Goal: Transaction & Acquisition: Purchase product/service

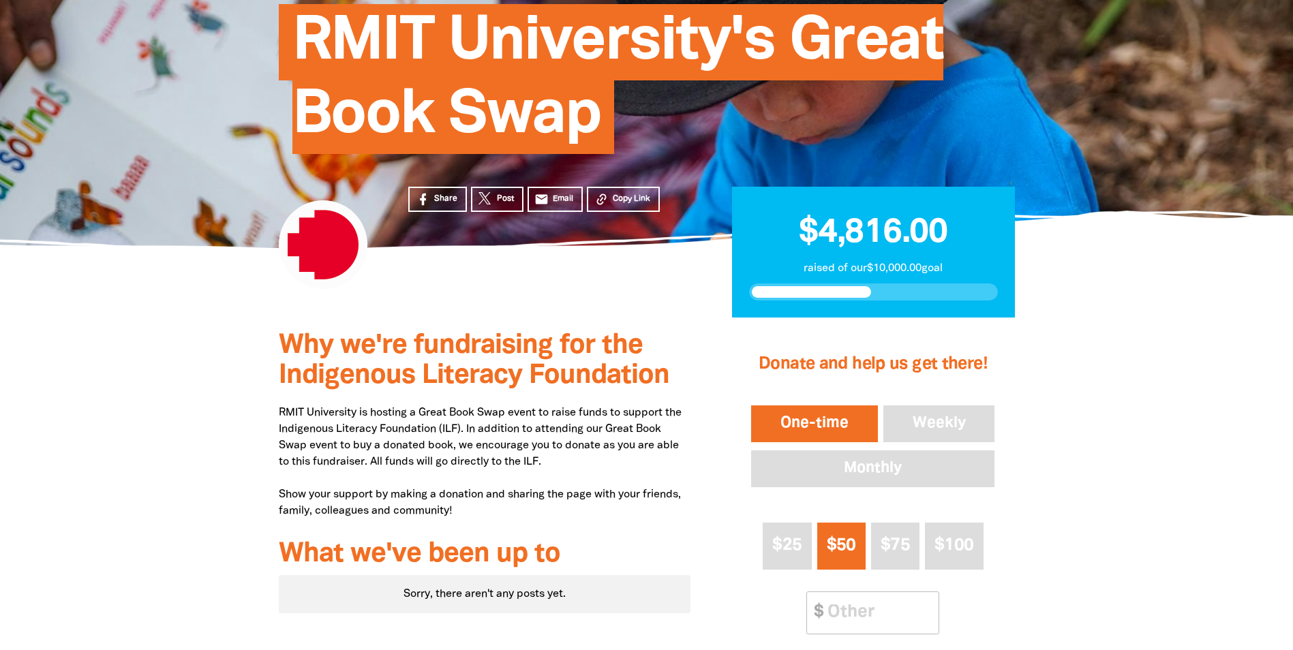
scroll to position [273, 0]
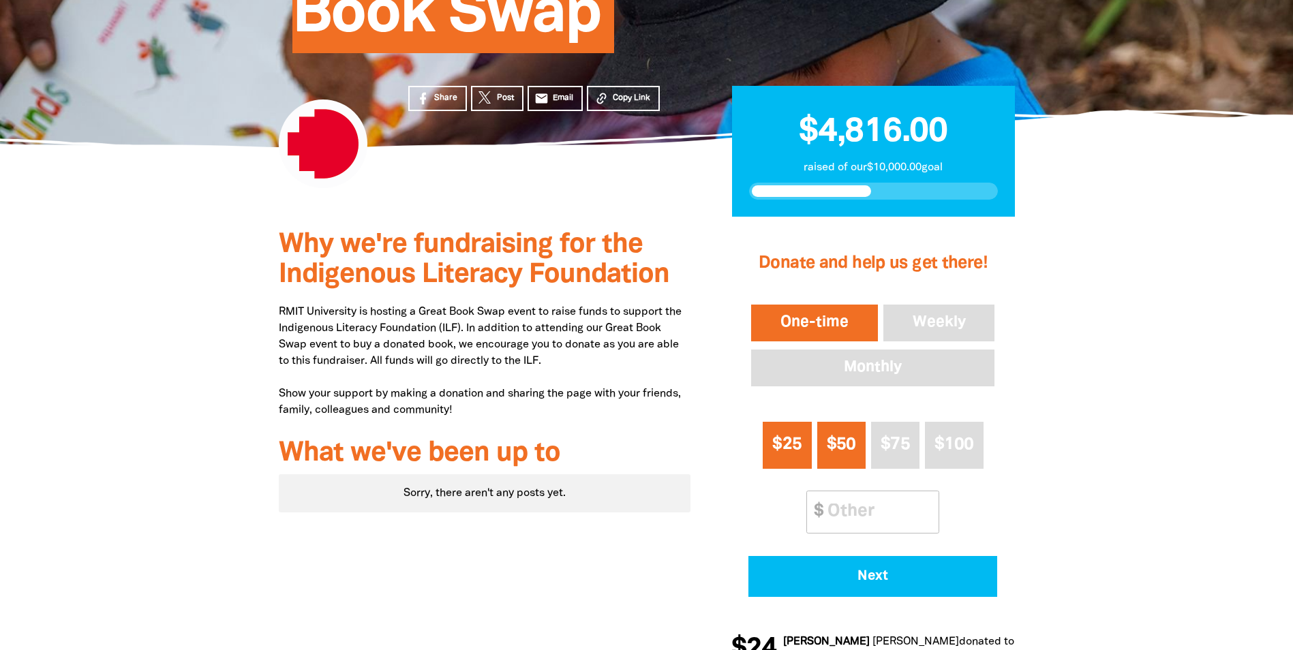
click at [783, 446] on span "$25" at bounding box center [786, 445] width 29 height 16
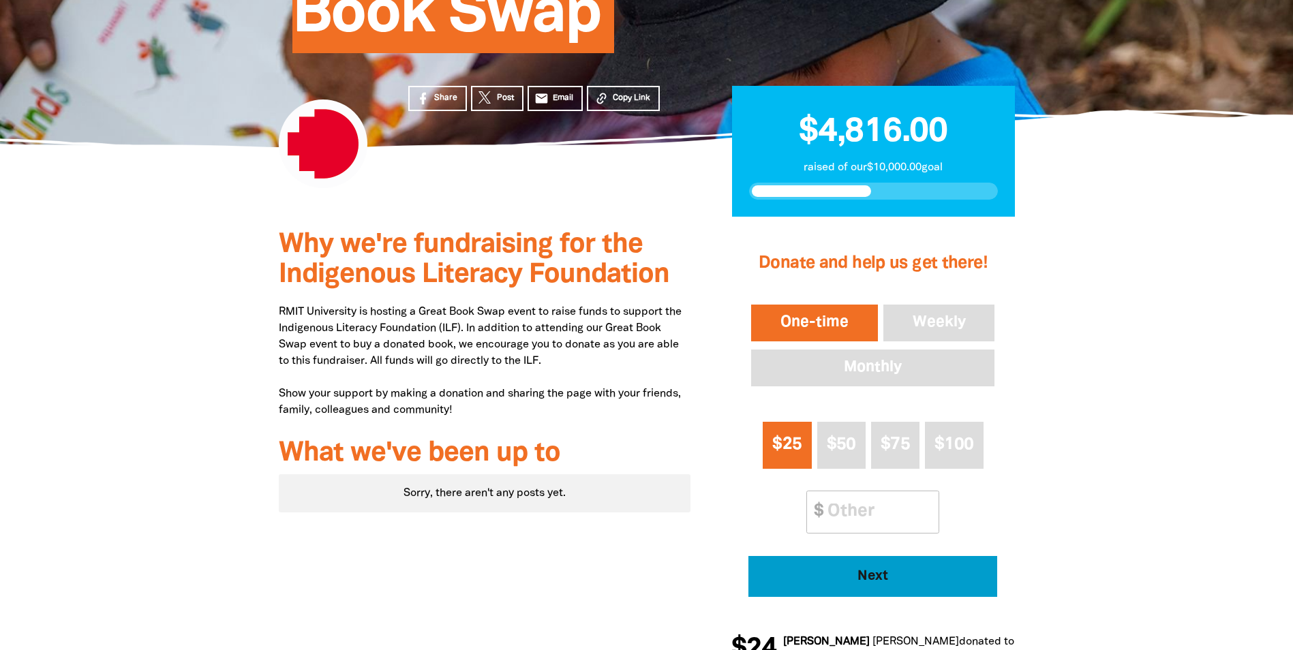
click at [876, 577] on span "Next" at bounding box center [873, 577] width 211 height 14
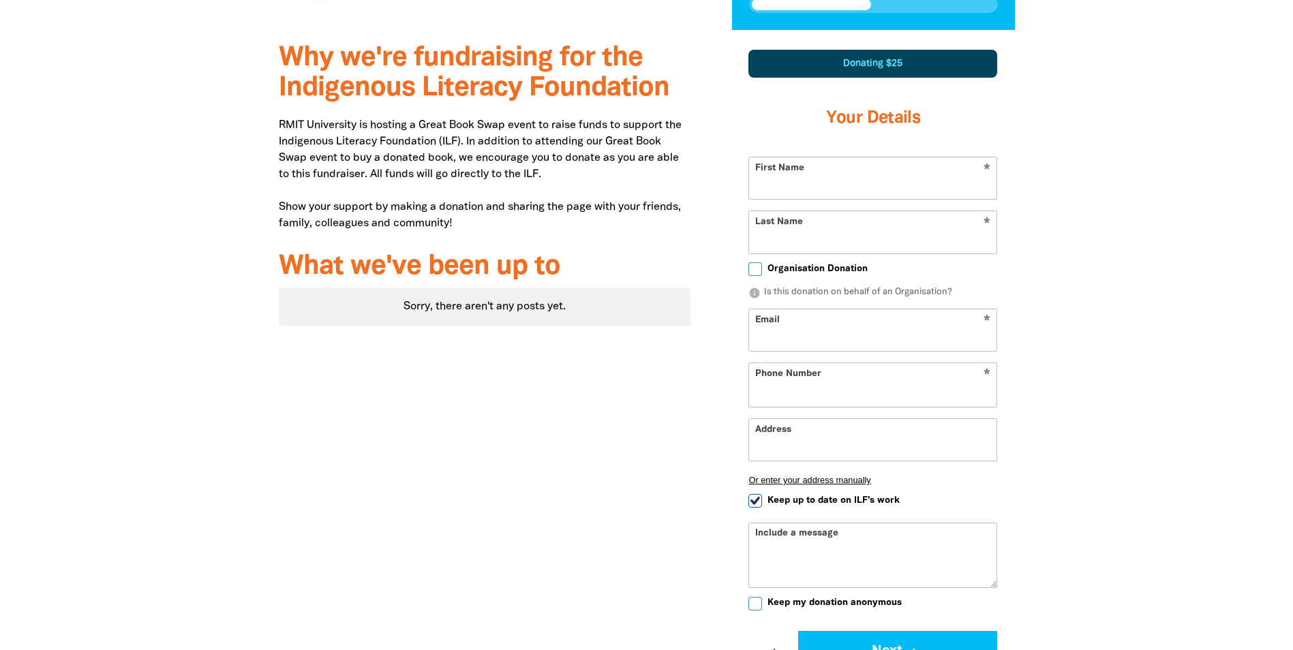
select select "AU"
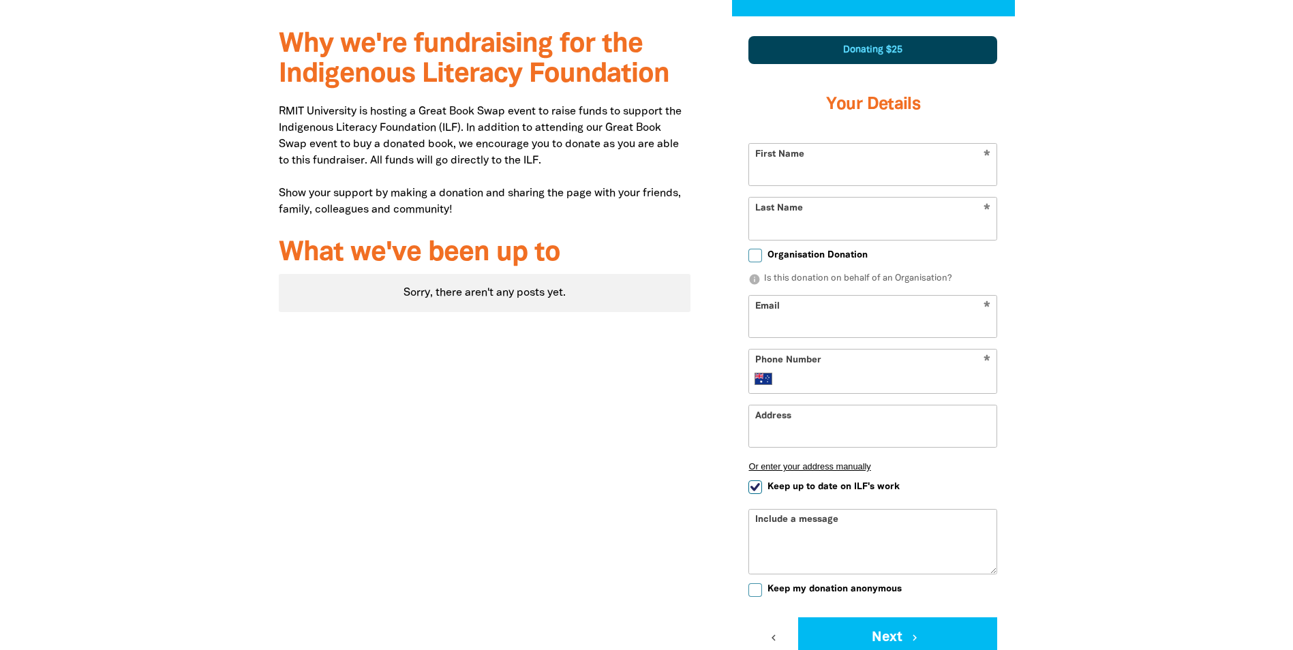
click at [859, 177] on input "First Name" at bounding box center [872, 165] width 247 height 42
type input "[PERSON_NAME]"
type input "anna.bicknell2@rmit.edu.au"
type input "+61 458 196 052"
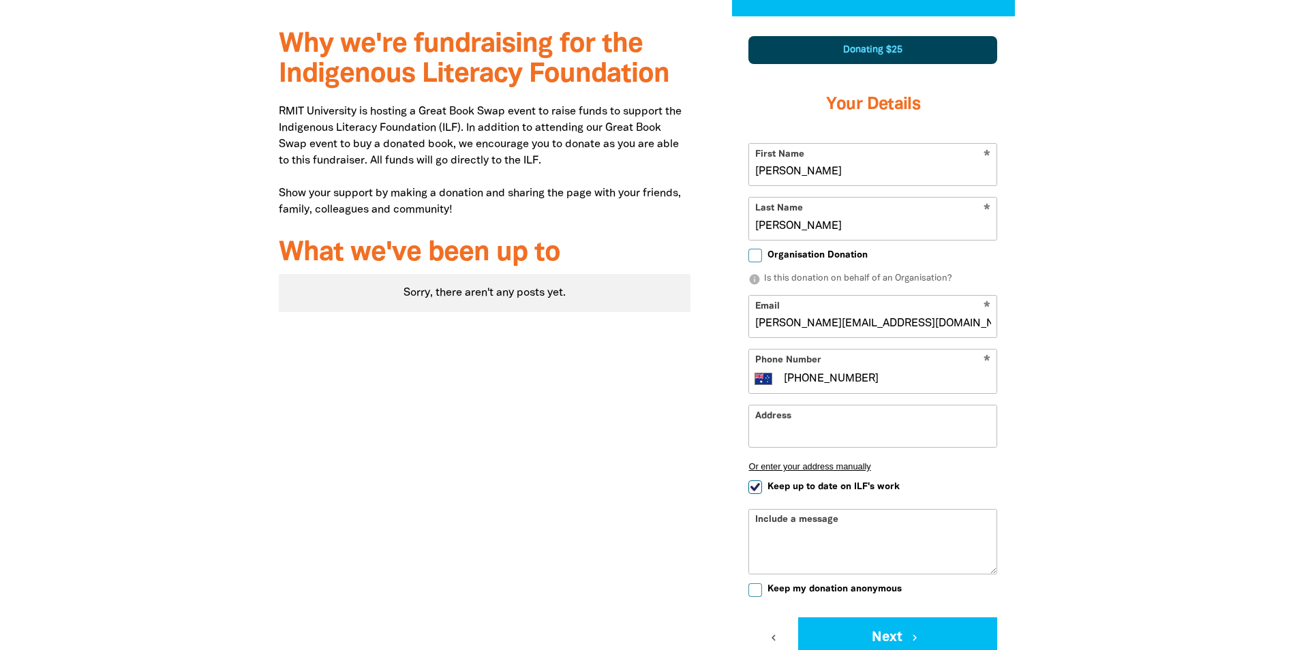
type input "Level 3 Building 94/23 Cardigan Street, Carlton Victoria"
click at [753, 486] on input "Keep up to date on ILF's work" at bounding box center [756, 488] width 14 height 14
checkbox input "false"
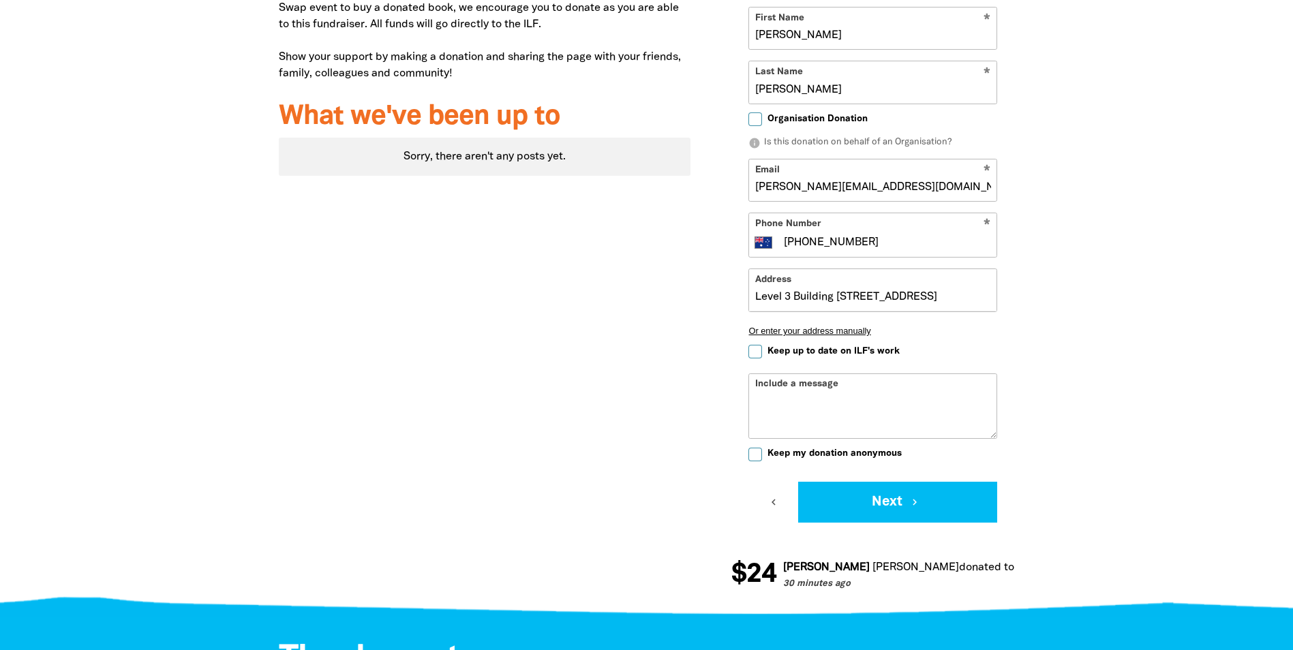
scroll to position [541, 0]
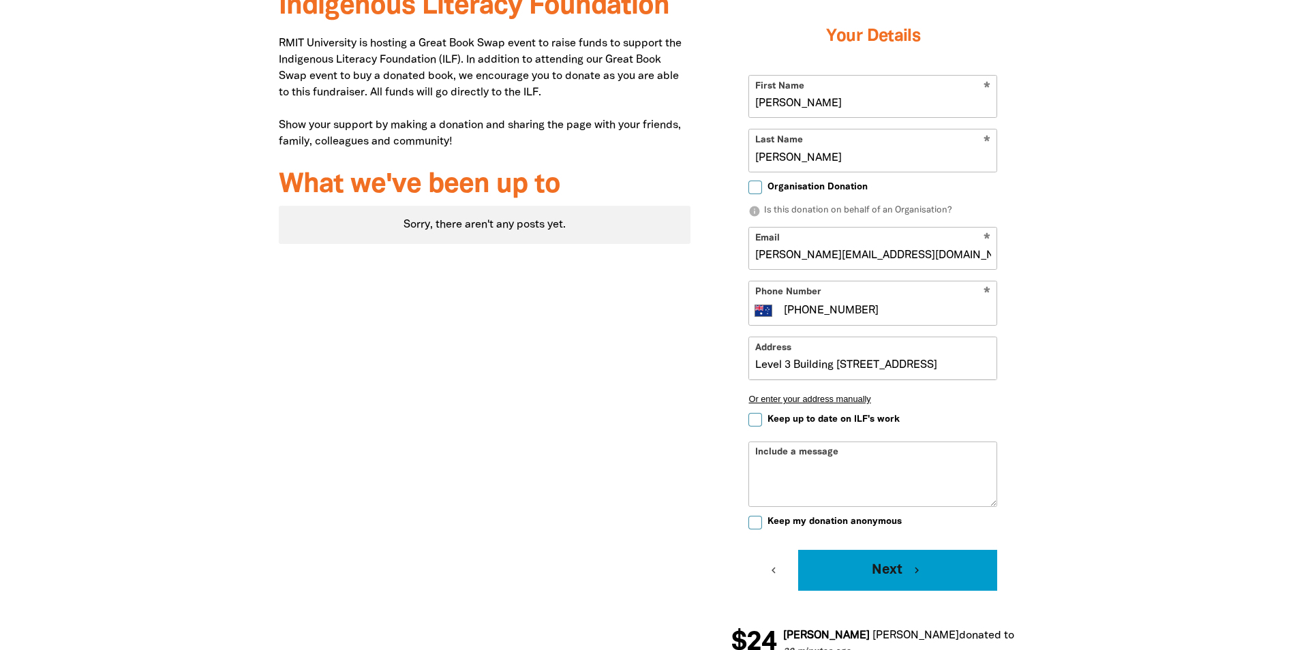
click at [916, 569] on icon "chevron_right" at bounding box center [917, 570] width 12 height 12
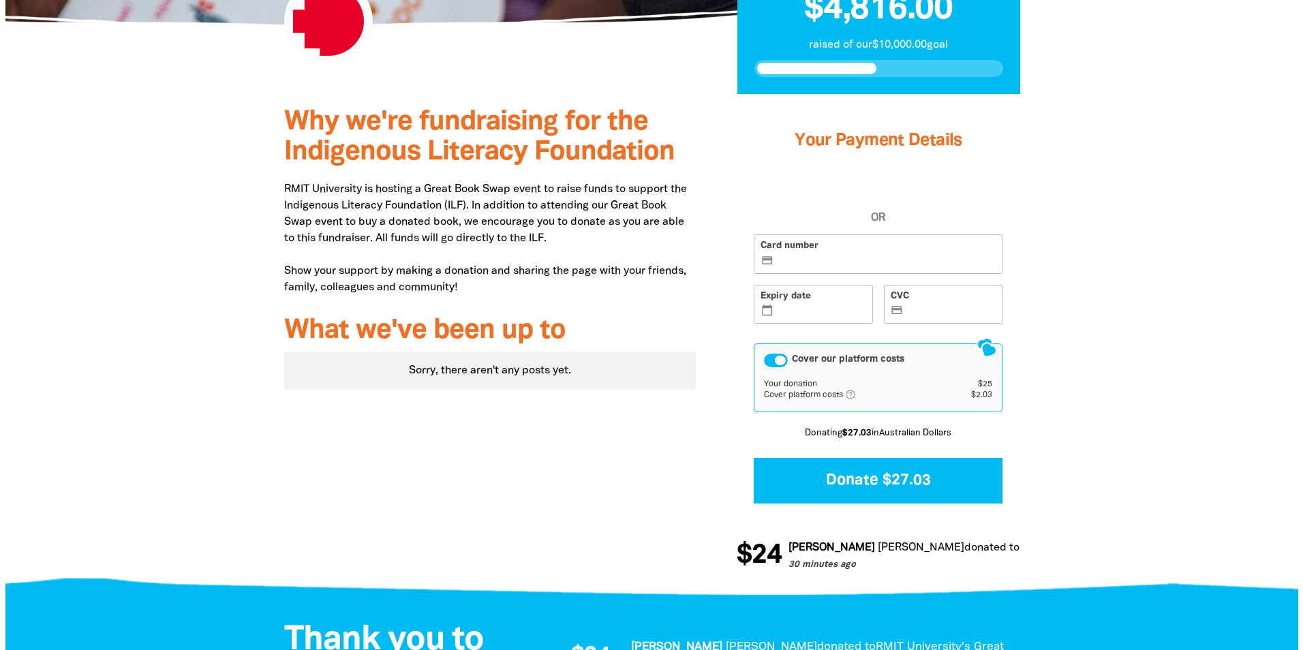
scroll to position [379, 0]
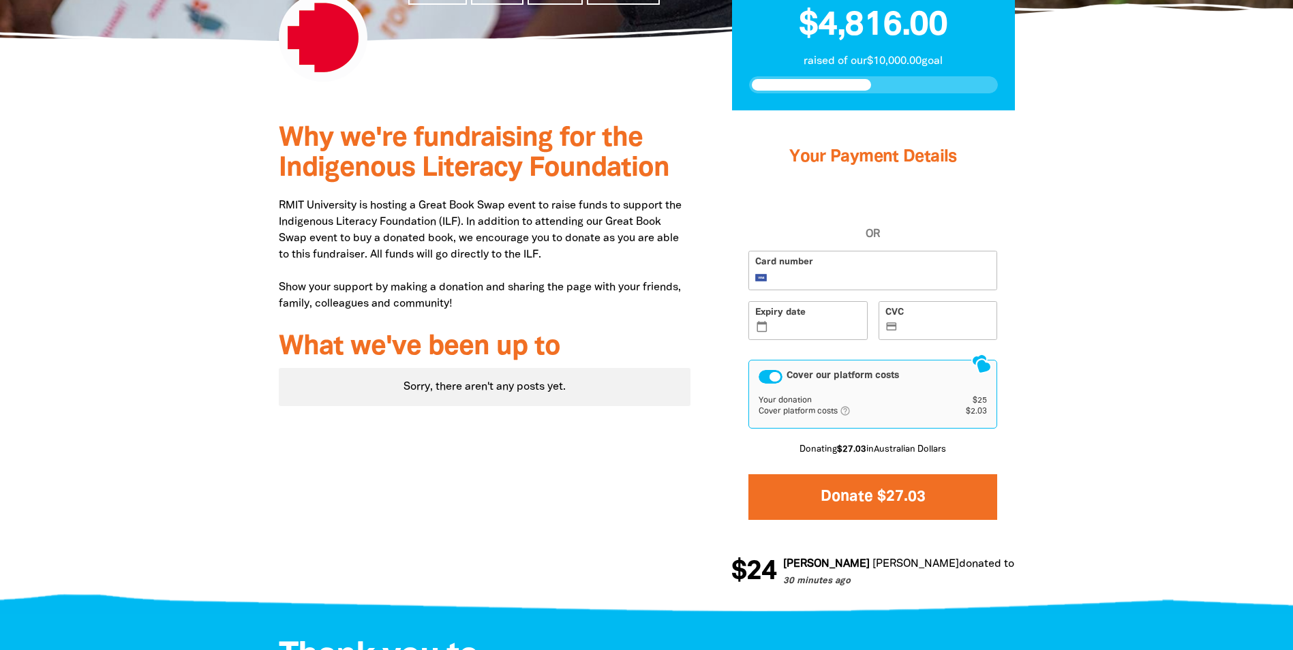
click at [904, 493] on button "Donate $27.03" at bounding box center [873, 497] width 249 height 46
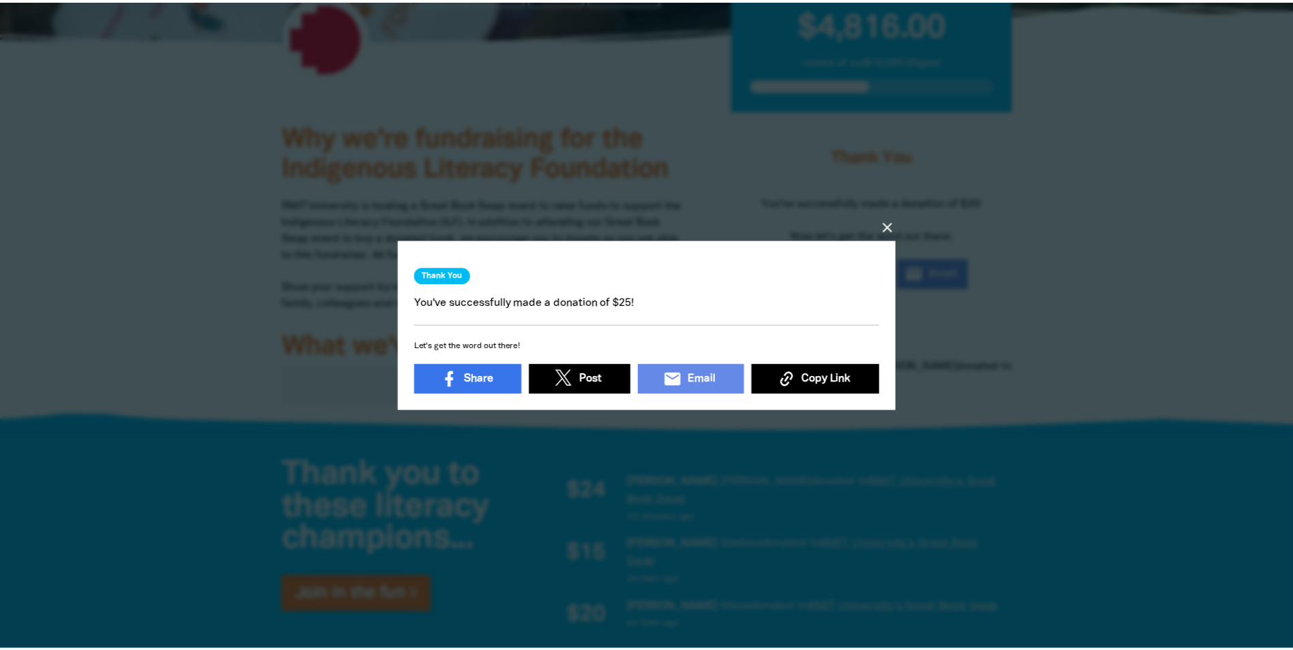
scroll to position [4, 0]
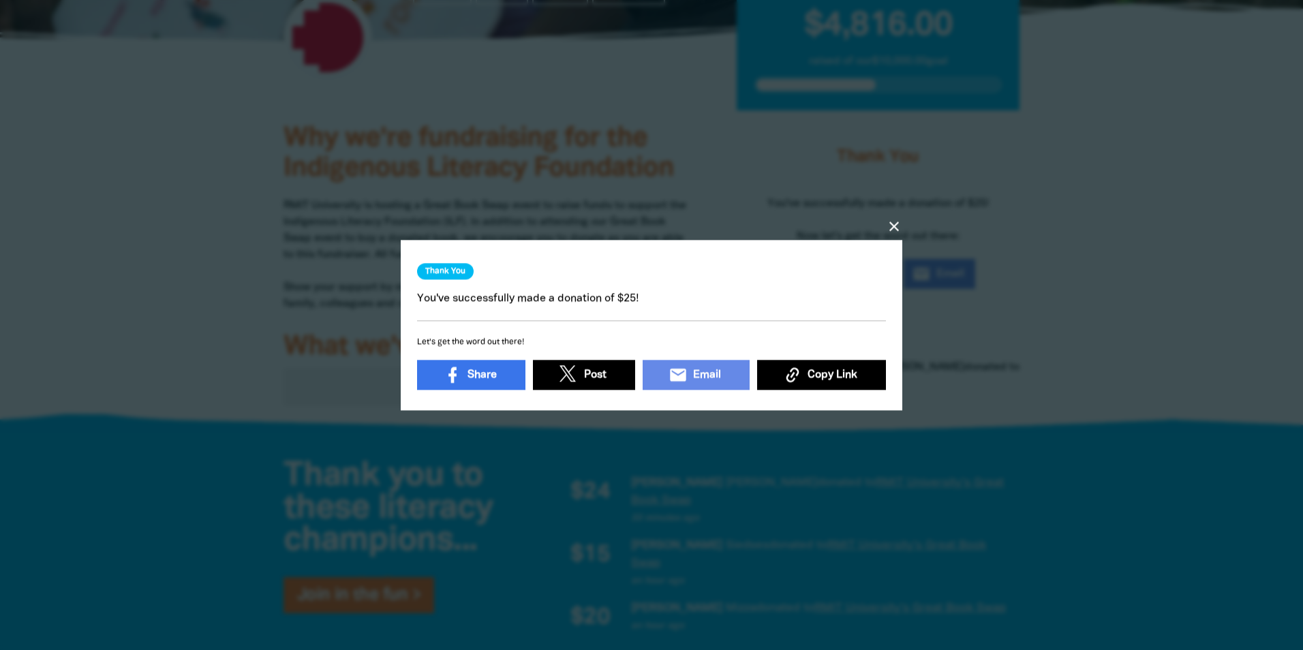
click at [891, 218] on icon "close" at bounding box center [894, 226] width 16 height 16
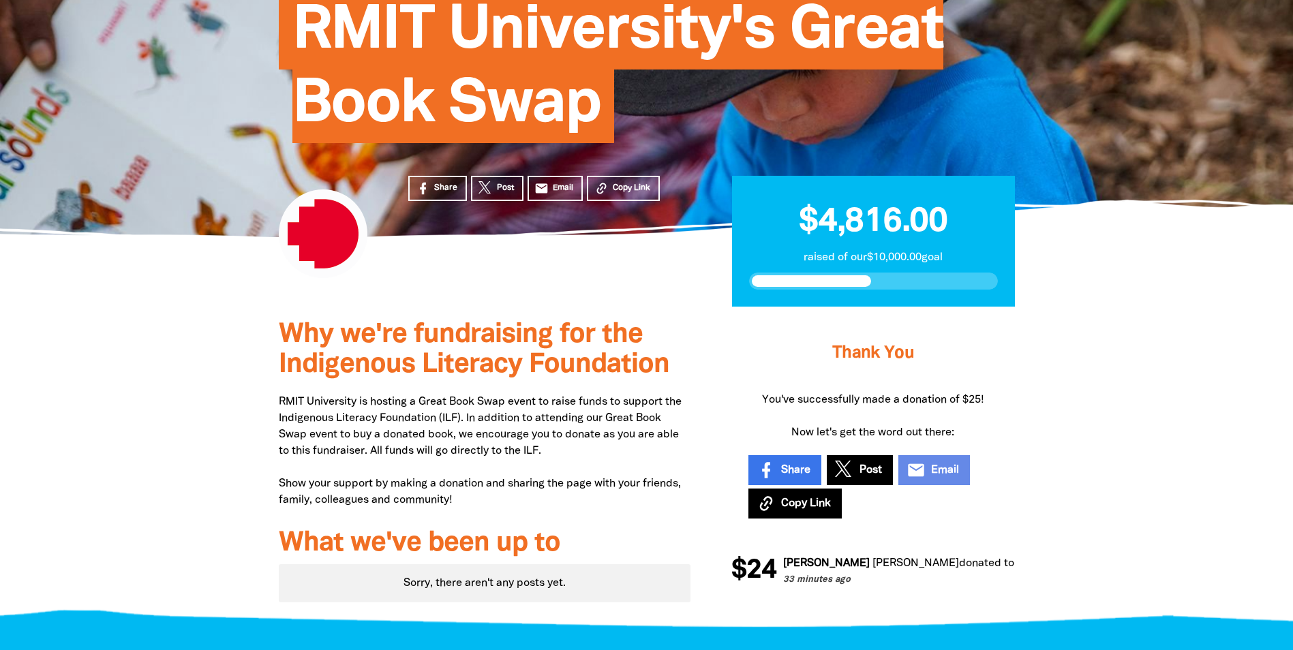
scroll to position [175, 0]
